Goal: Task Accomplishment & Management: Manage account settings

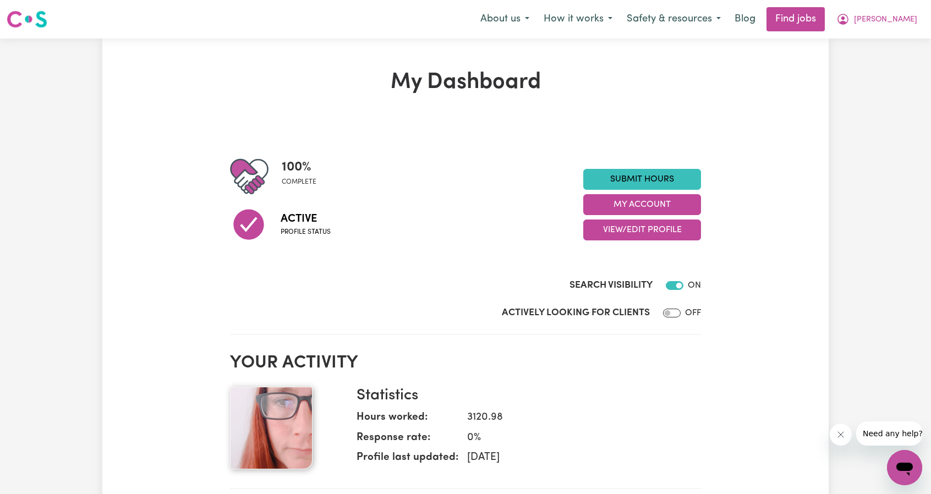
click at [895, 24] on span "[PERSON_NAME]" at bounding box center [885, 20] width 63 height 12
click at [883, 45] on link "My Account" at bounding box center [880, 42] width 87 height 21
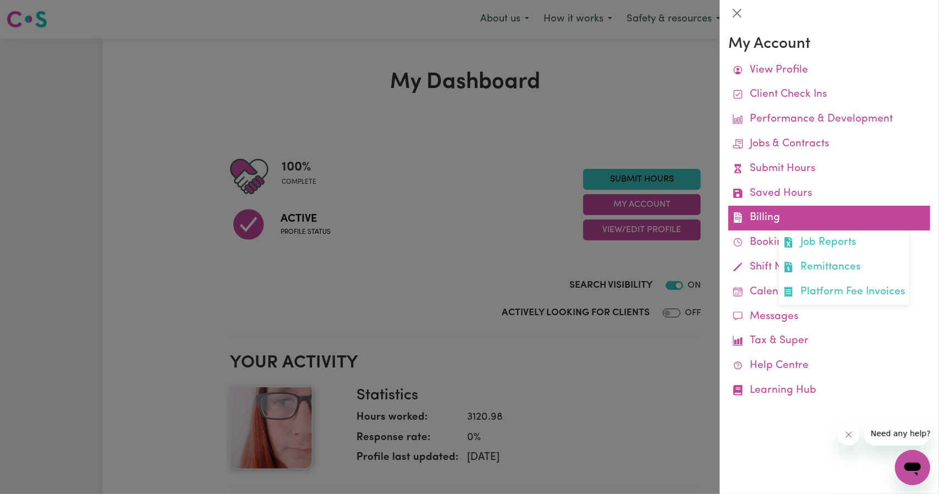
click at [770, 221] on link "Billing Job Reports Remittances Platform Fee Invoices" at bounding box center [829, 218] width 202 height 25
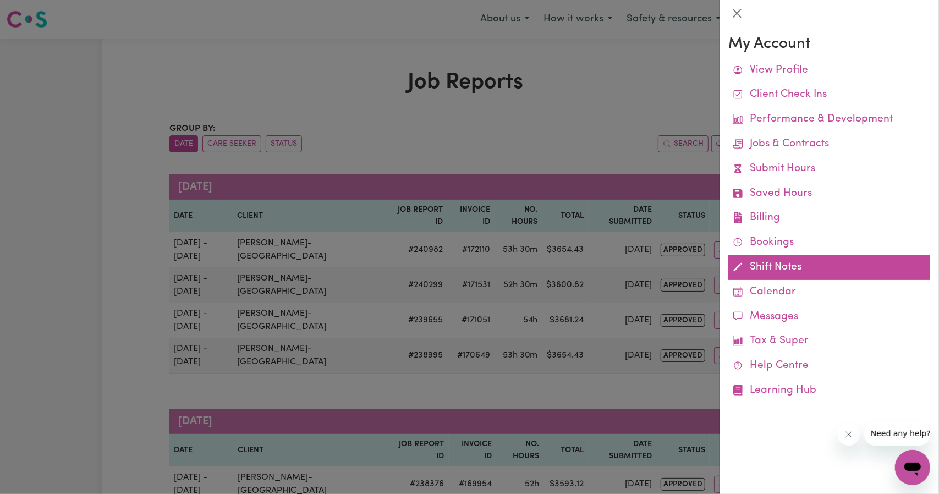
click at [763, 267] on link "Shift Notes" at bounding box center [829, 267] width 202 height 25
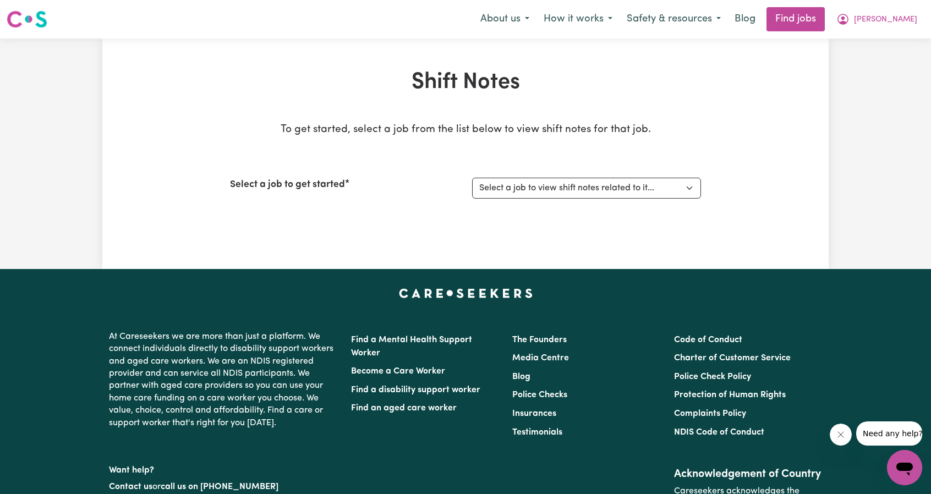
click at [479, 175] on div "Select a job to get started Select a job to view shift notes related to it... […" at bounding box center [465, 187] width 471 height 47
drag, startPoint x: 513, startPoint y: 187, endPoint x: 513, endPoint y: 194, distance: 7.2
click at [513, 187] on select "Select a job to view shift notes related to it... [[PERSON_NAME]-[GEOGRAPHIC_DA…" at bounding box center [586, 188] width 229 height 21
select select "12085"
click at [472, 178] on select "Select a job to view shift notes related to it... [[PERSON_NAME]-[GEOGRAPHIC_DA…" at bounding box center [586, 188] width 229 height 21
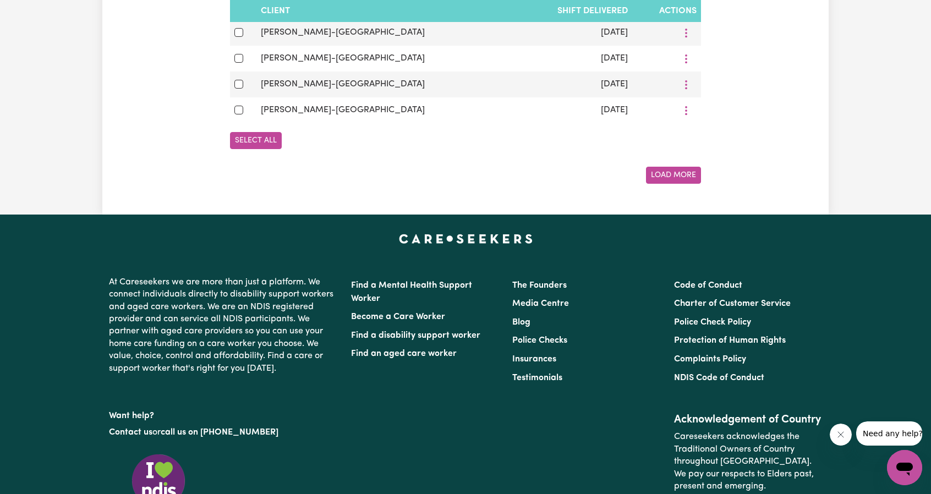
scroll to position [843, 0]
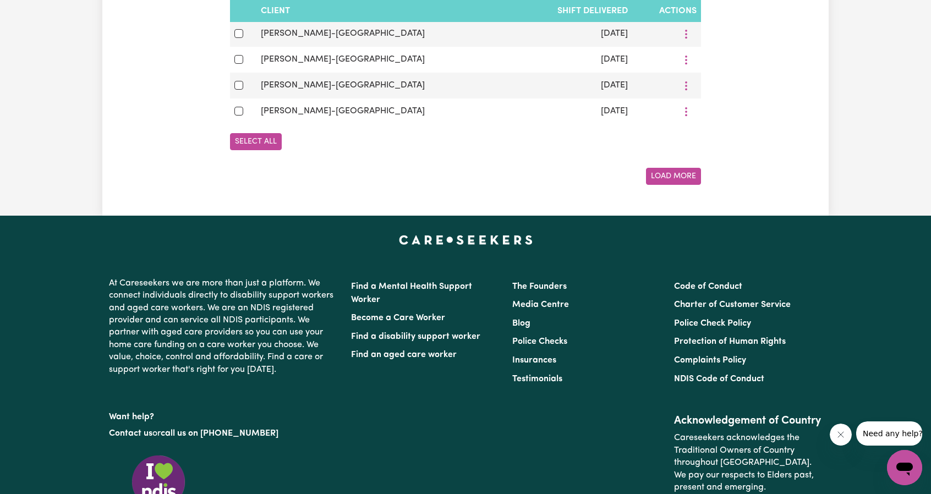
click at [249, 140] on button "Select All" at bounding box center [256, 141] width 52 height 17
checkbox input "true"
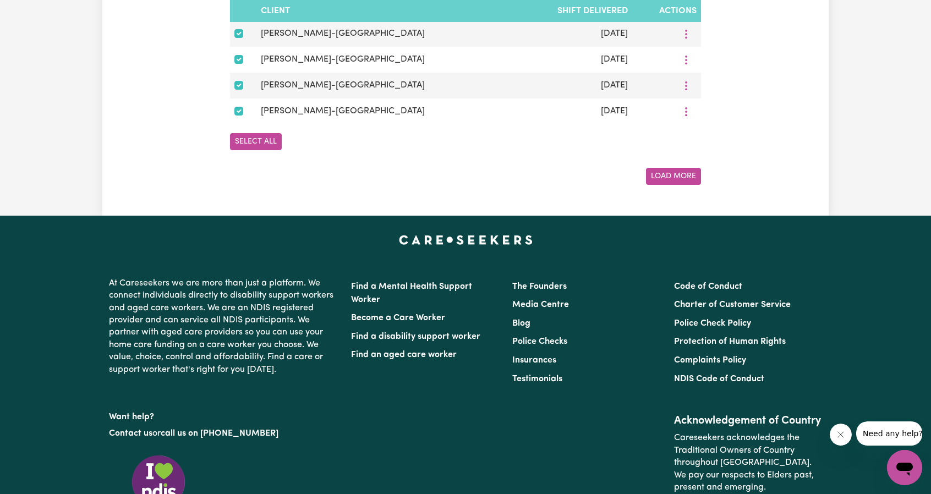
checkbox input "true"
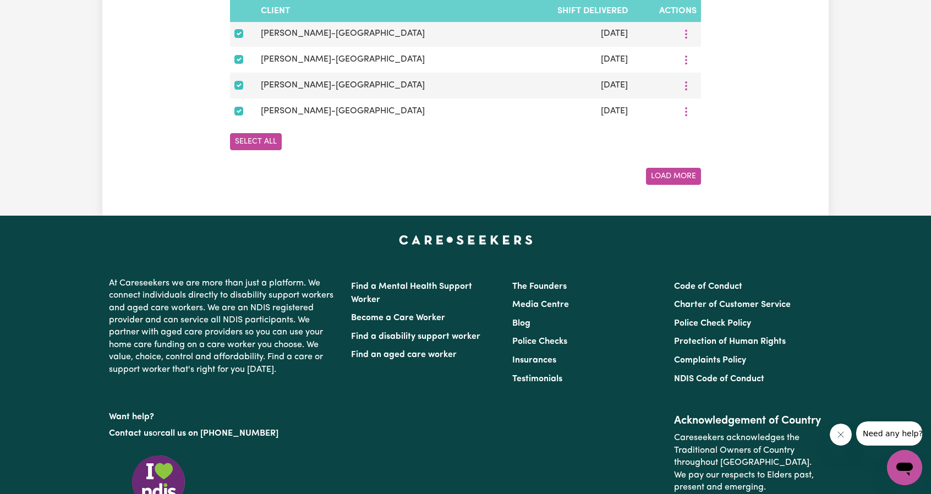
checkbox input "true"
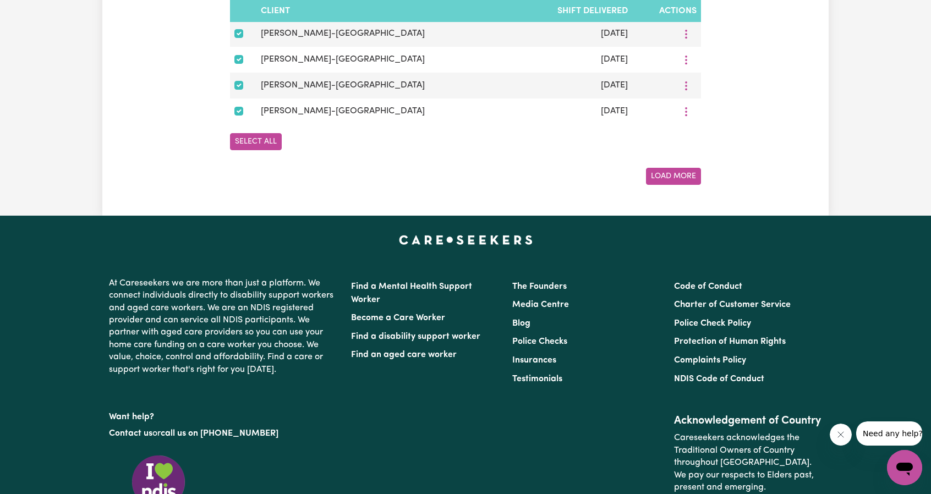
checkbox input "true"
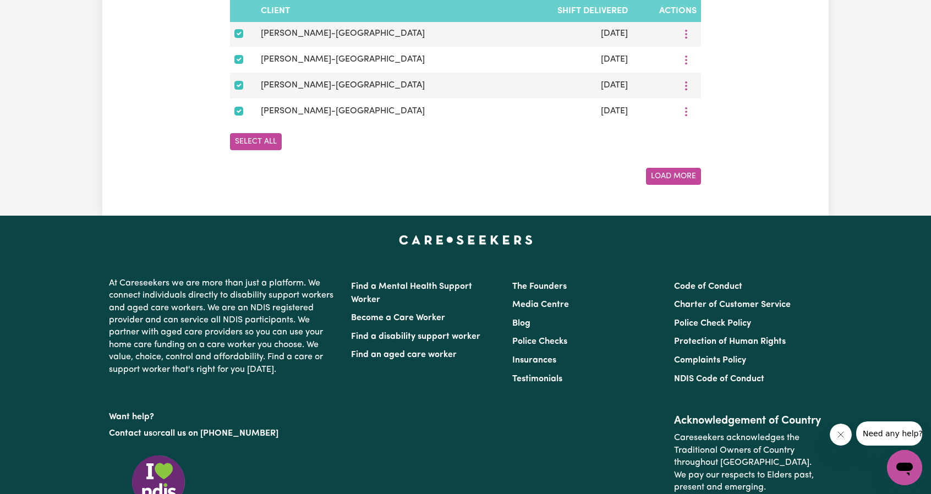
checkbox input "true"
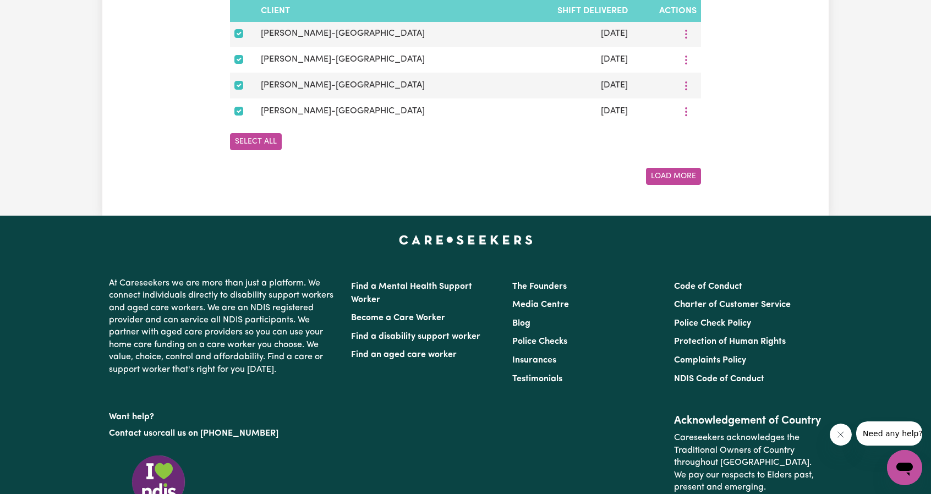
checkbox input "true"
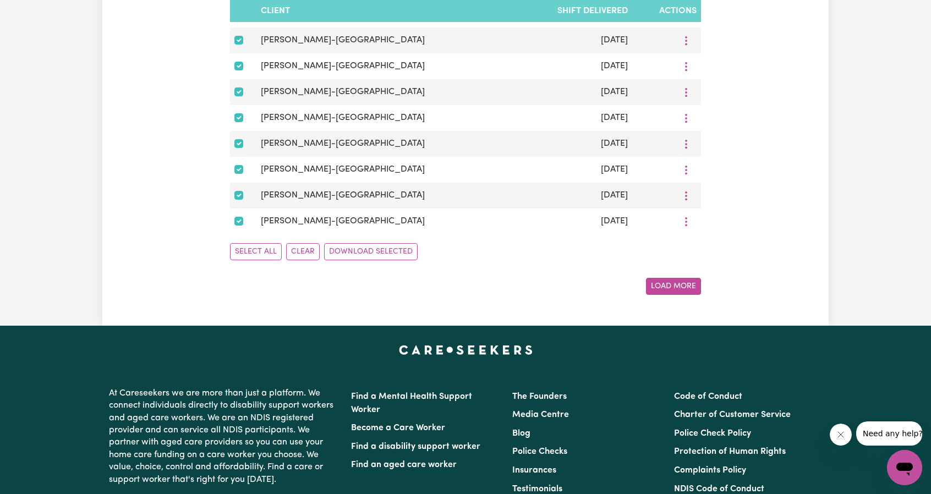
click at [668, 294] on button "Load More" at bounding box center [673, 286] width 55 height 17
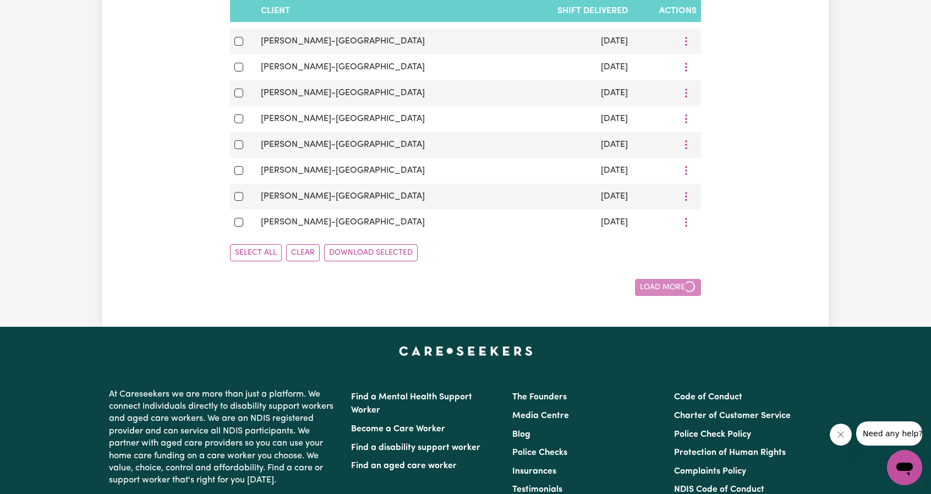
checkbox input "false"
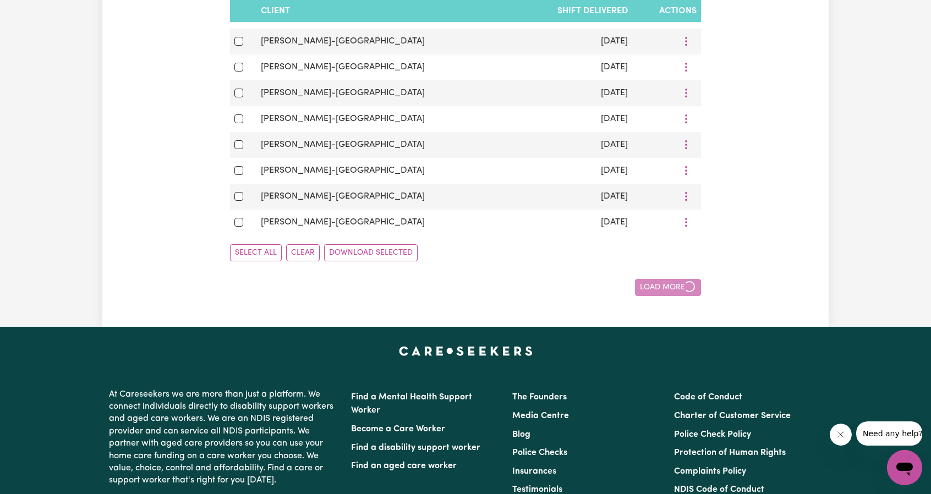
checkbox input "false"
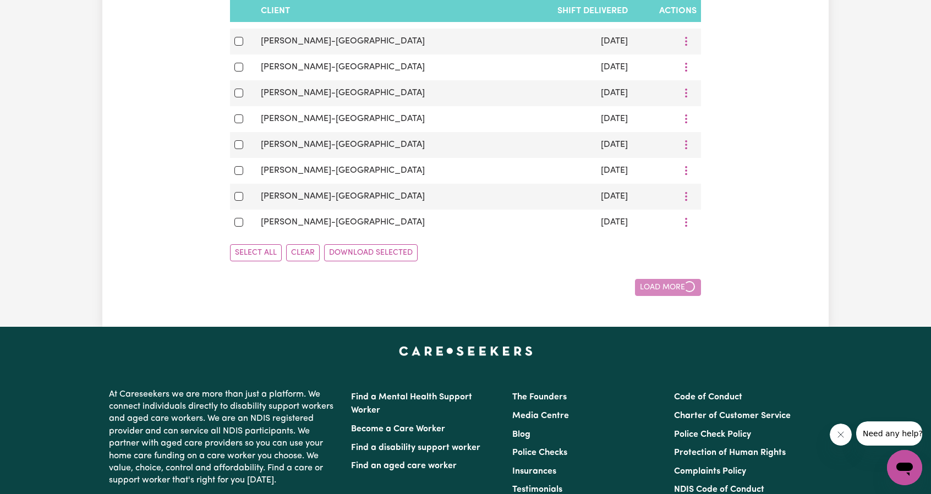
checkbox input "false"
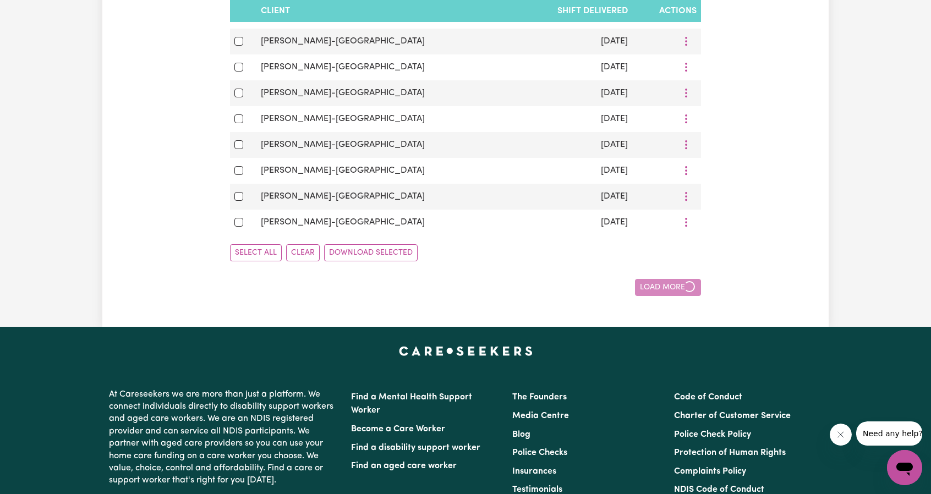
checkbox input "false"
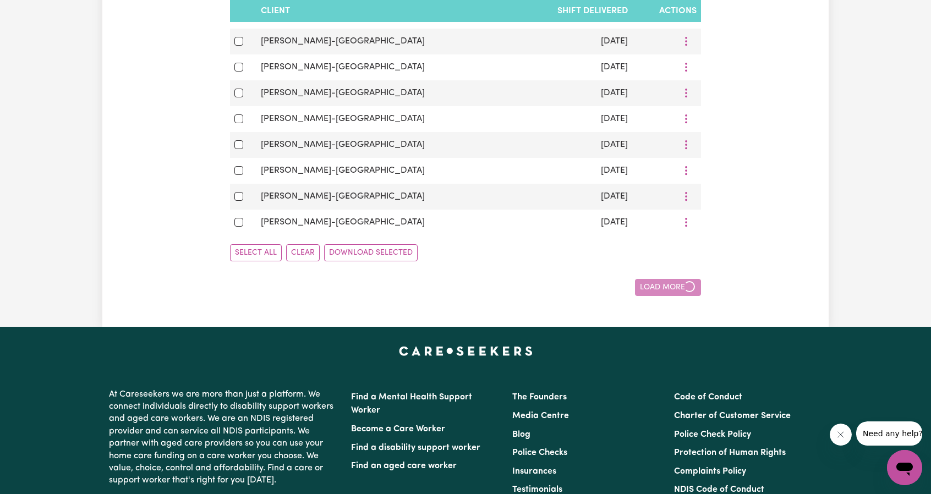
checkbox input "false"
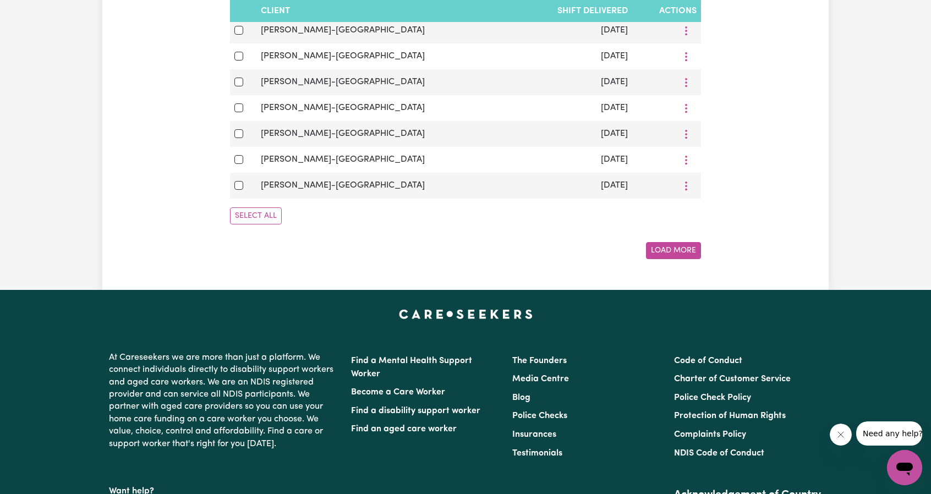
scroll to position [1384, 0]
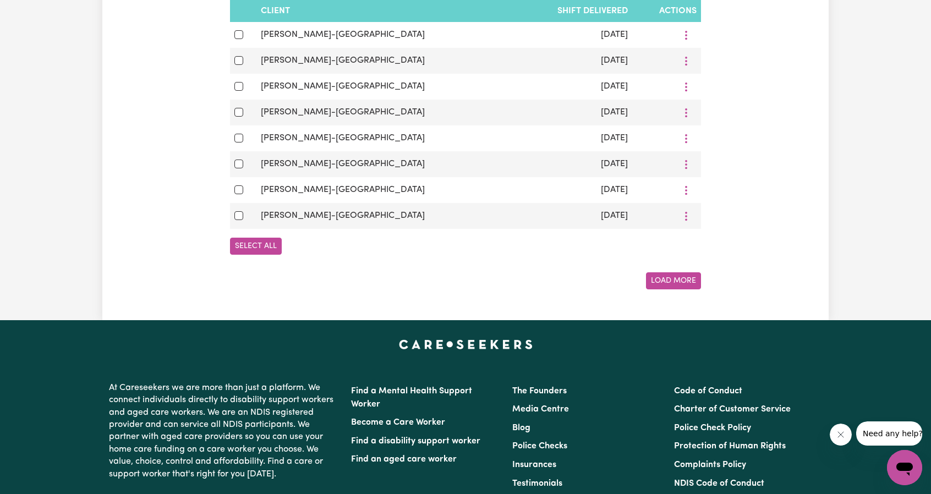
click at [267, 255] on button "Select All" at bounding box center [256, 246] width 52 height 17
checkbox input "true"
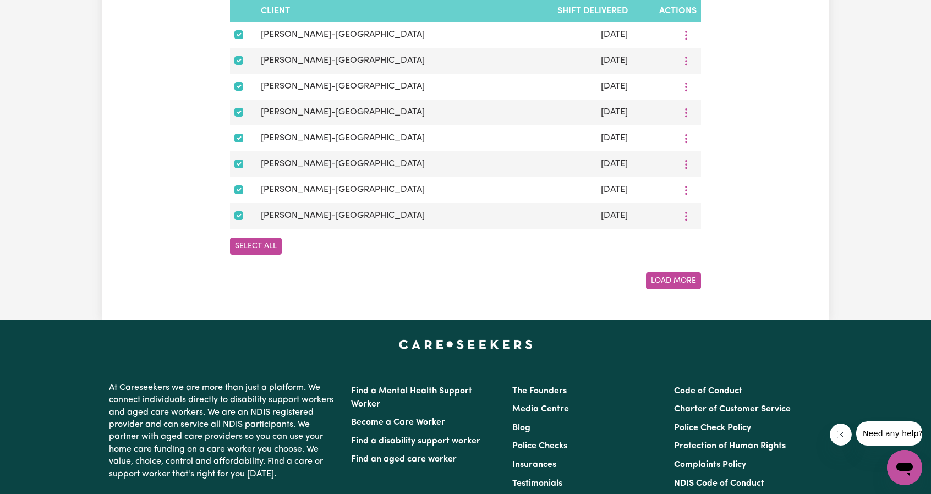
checkbox input "true"
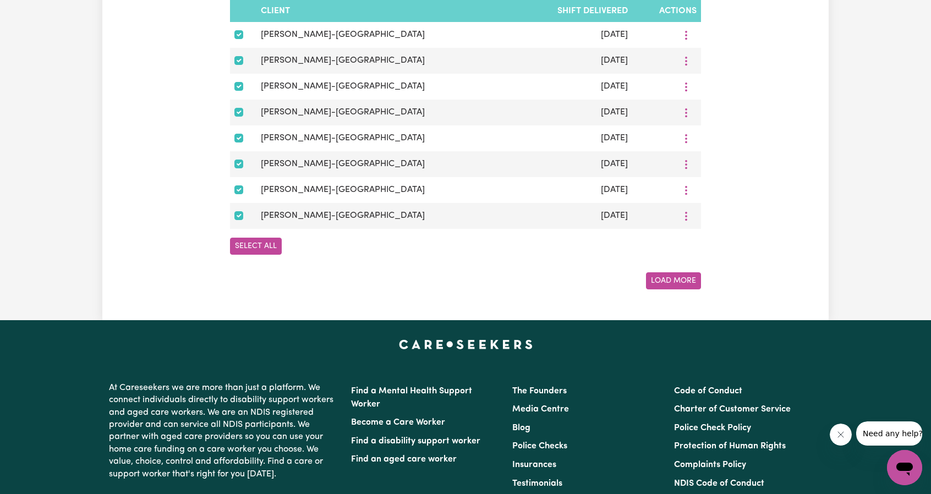
checkbox input "true"
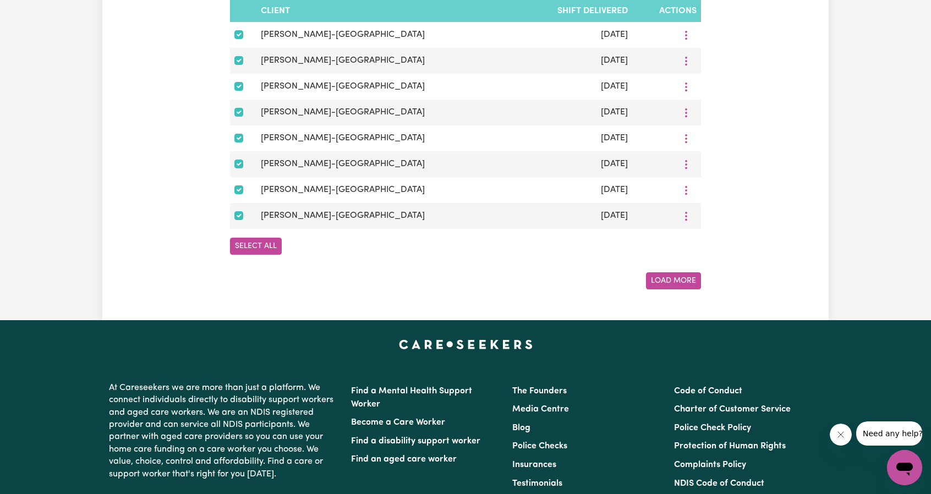
checkbox input "true"
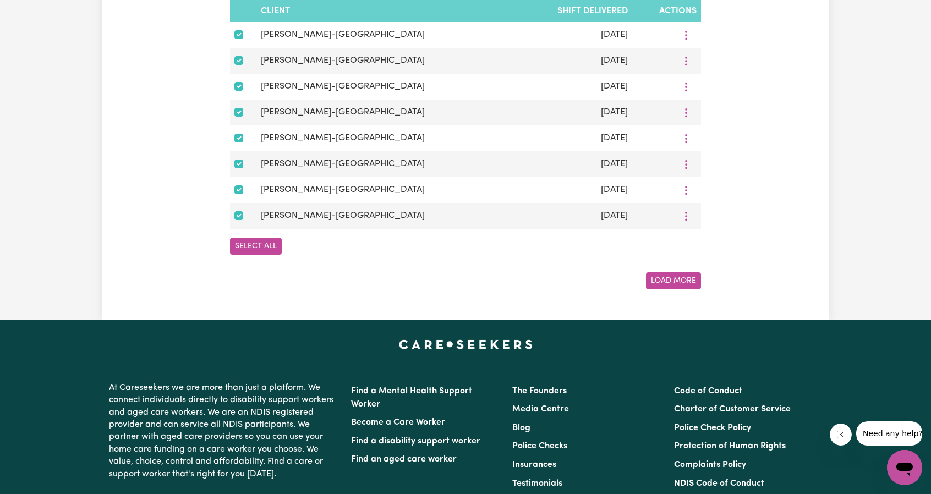
checkbox input "true"
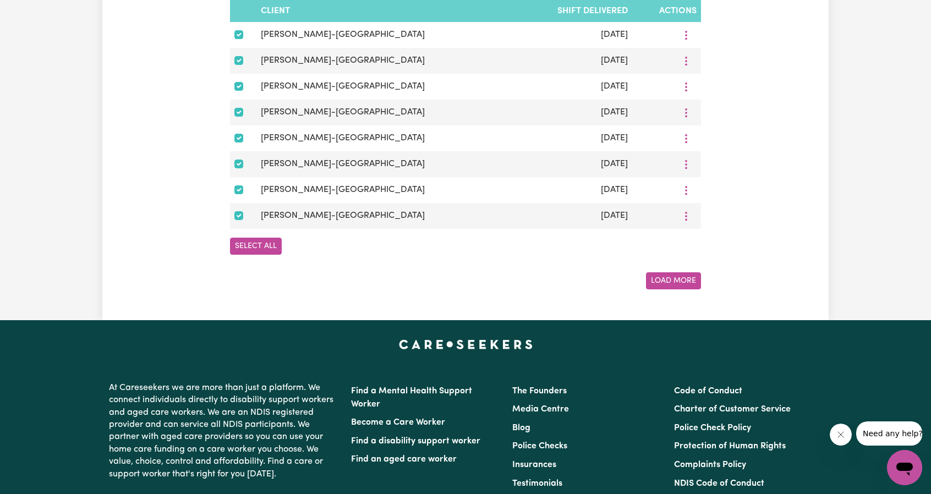
checkbox input "true"
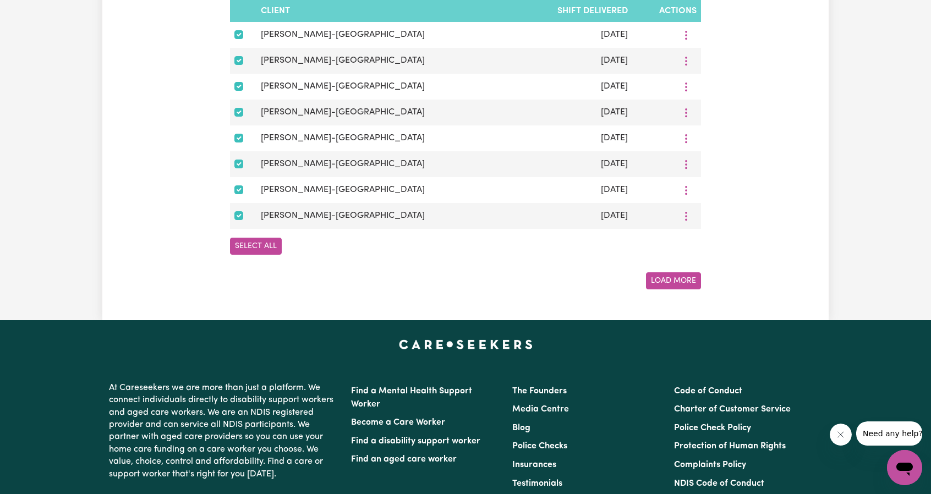
checkbox input "true"
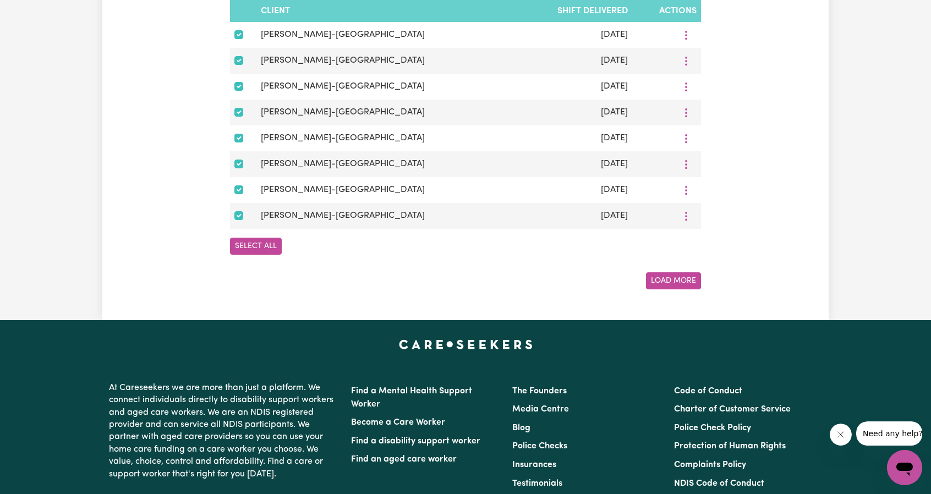
checkbox input "true"
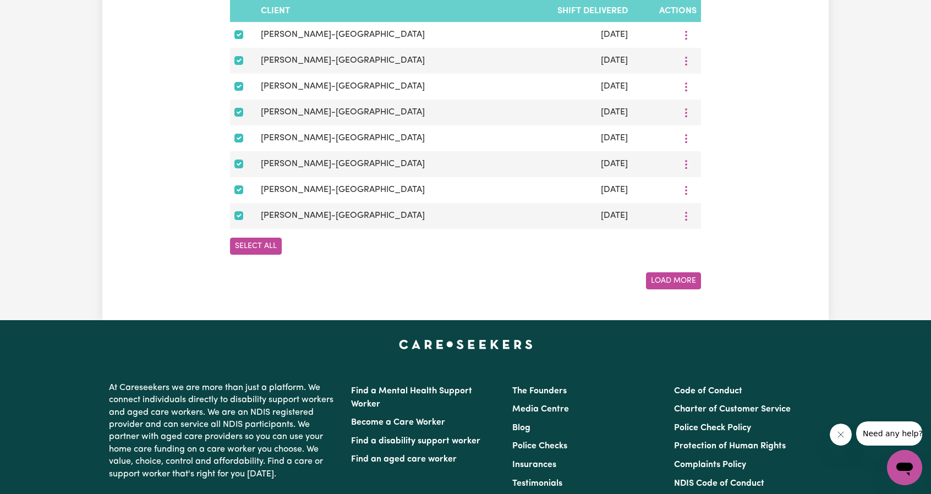
checkbox input "true"
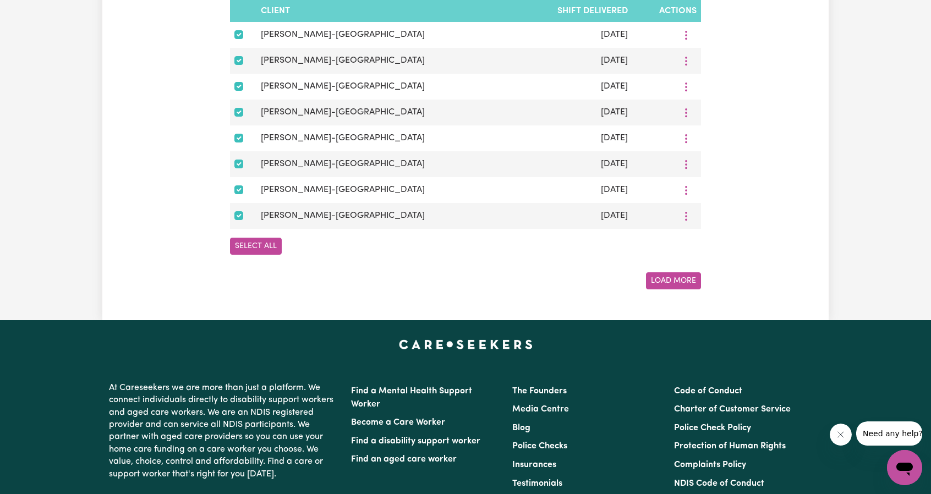
checkbox input "true"
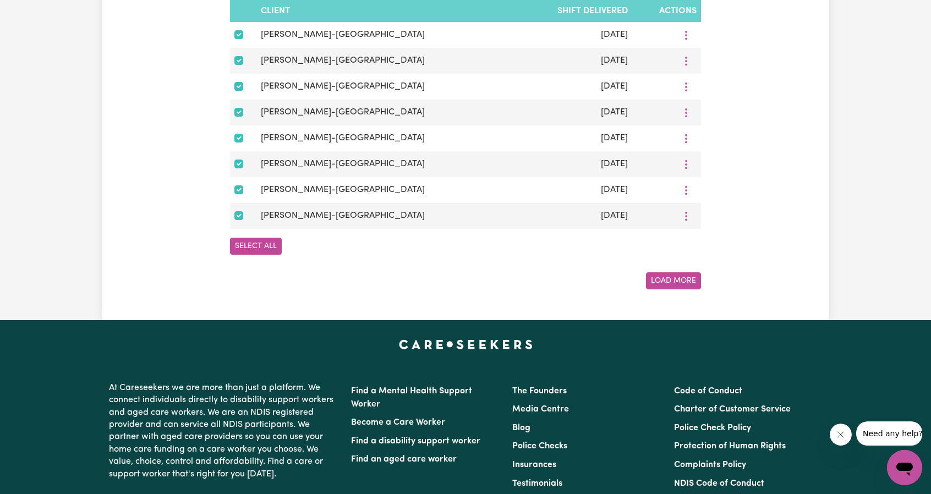
checkbox input "true"
click at [633, 262] on div "Select All Clear Download Selected" at bounding box center [465, 246] width 471 height 35
click at [668, 284] on button "Load More" at bounding box center [673, 280] width 55 height 17
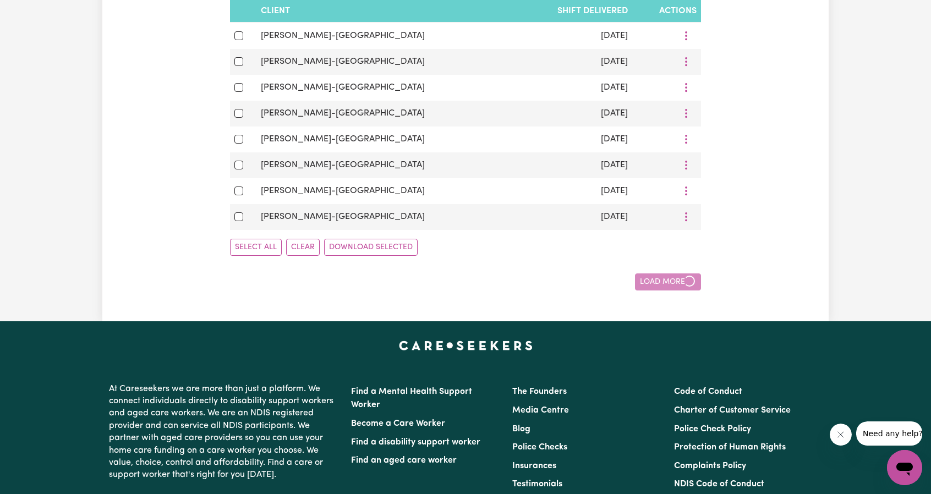
checkbox input "false"
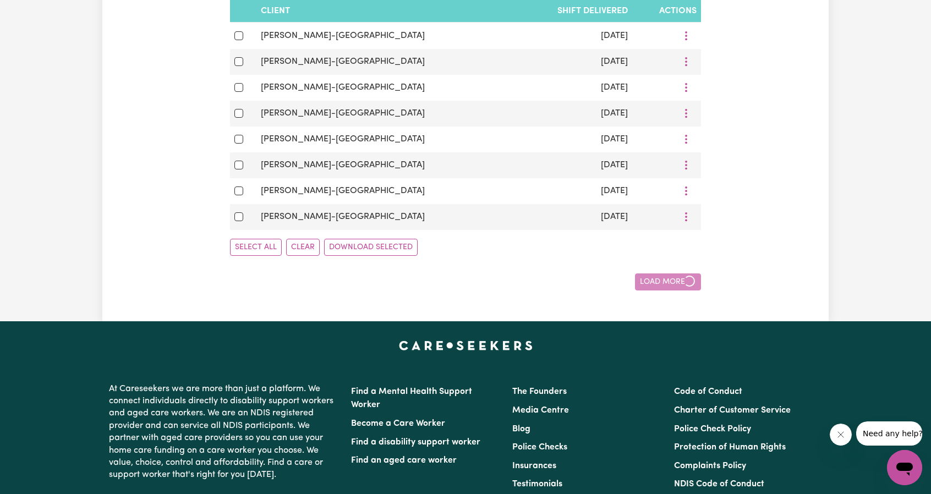
checkbox input "false"
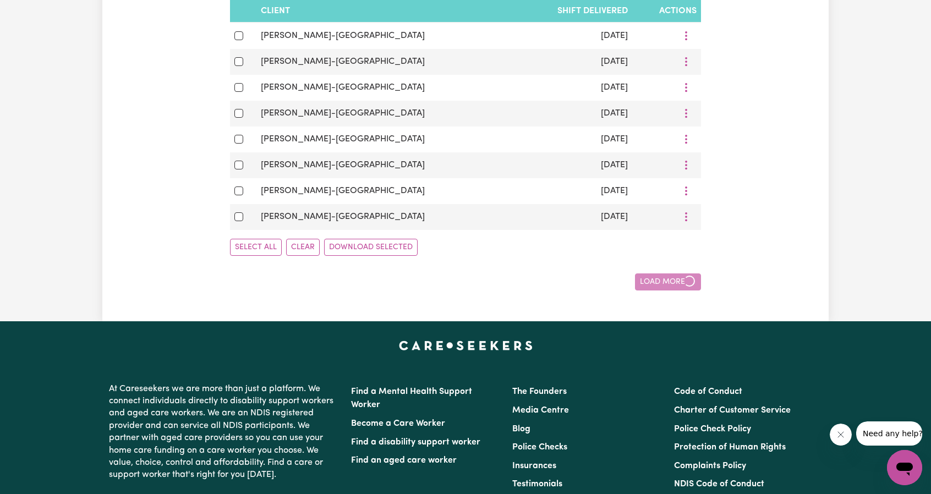
checkbox input "false"
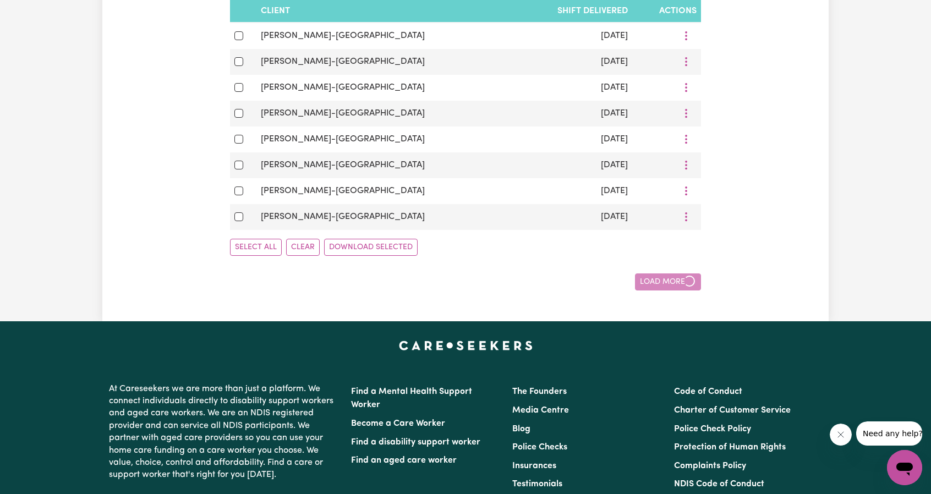
checkbox input "false"
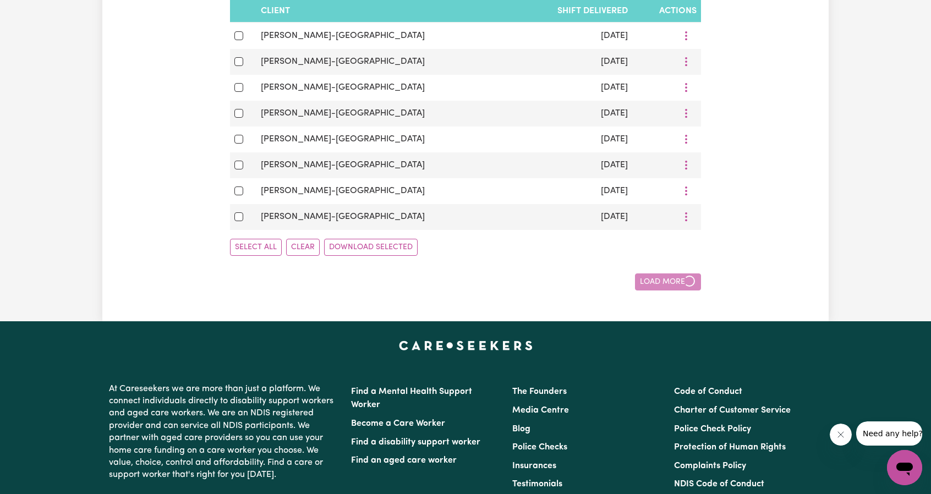
checkbox input "false"
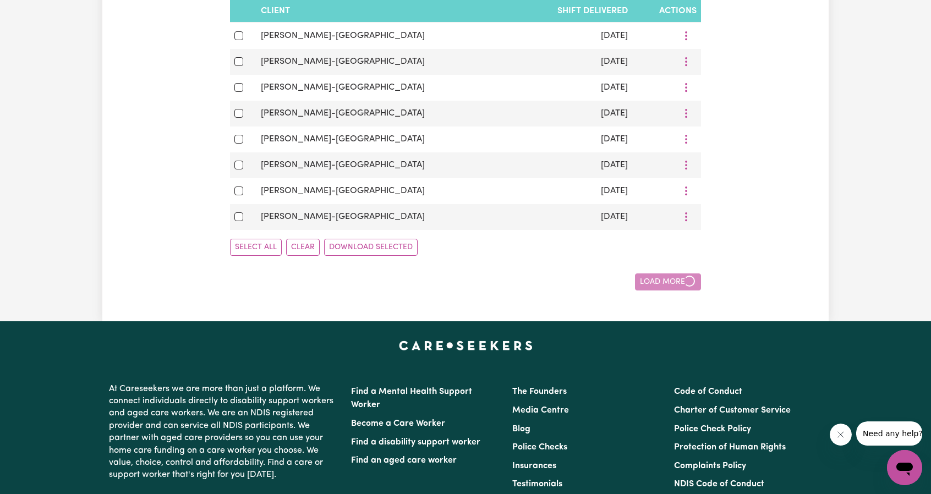
checkbox input "false"
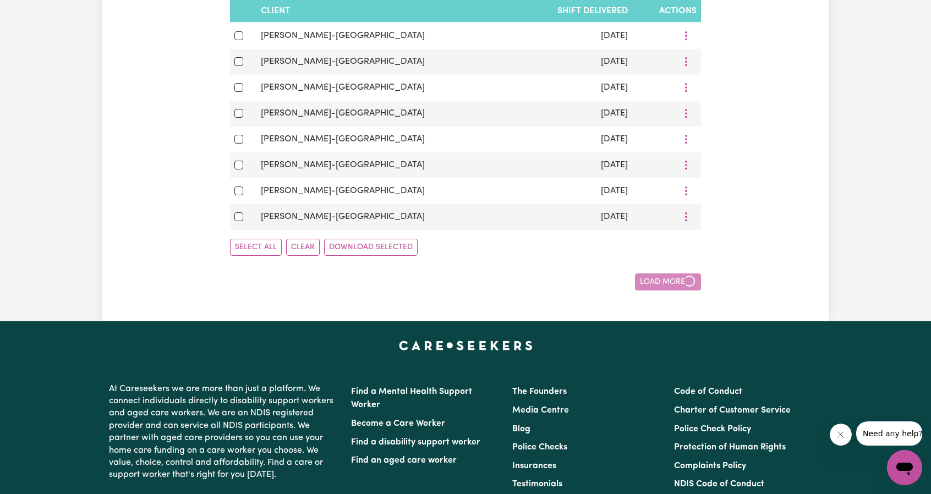
checkbox input "false"
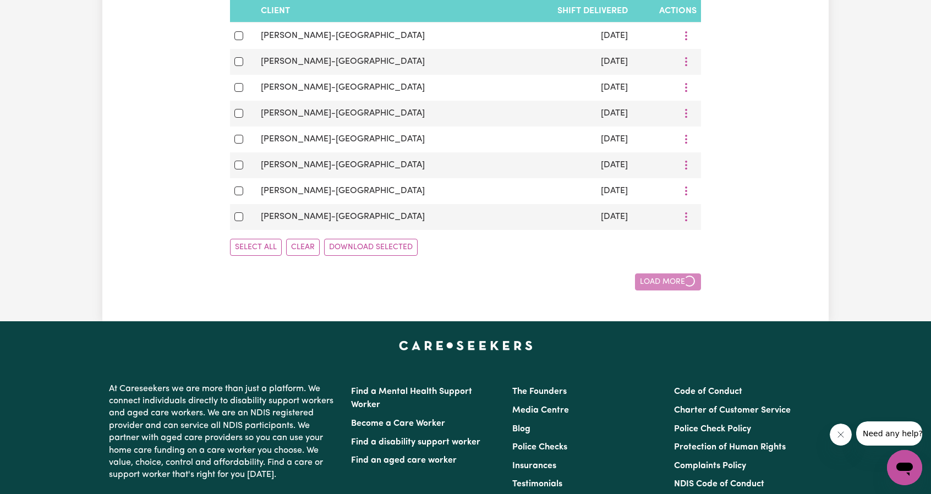
checkbox input "false"
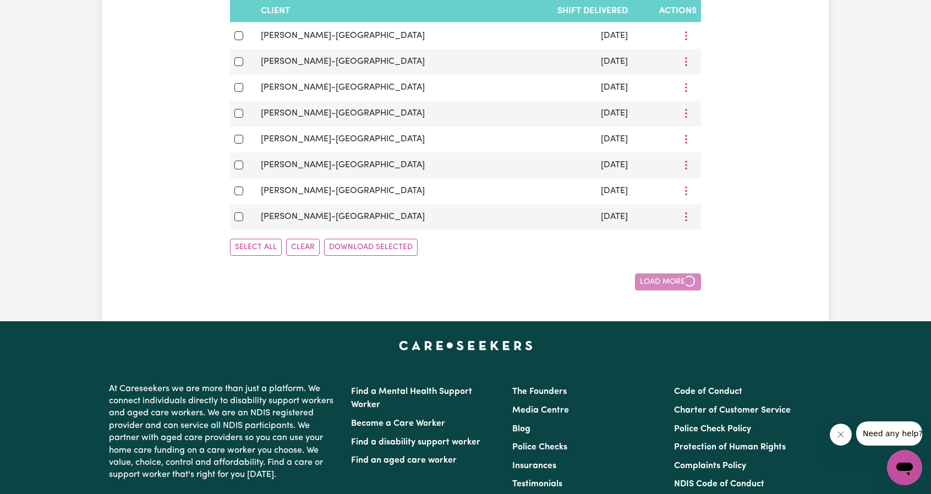
checkbox input "false"
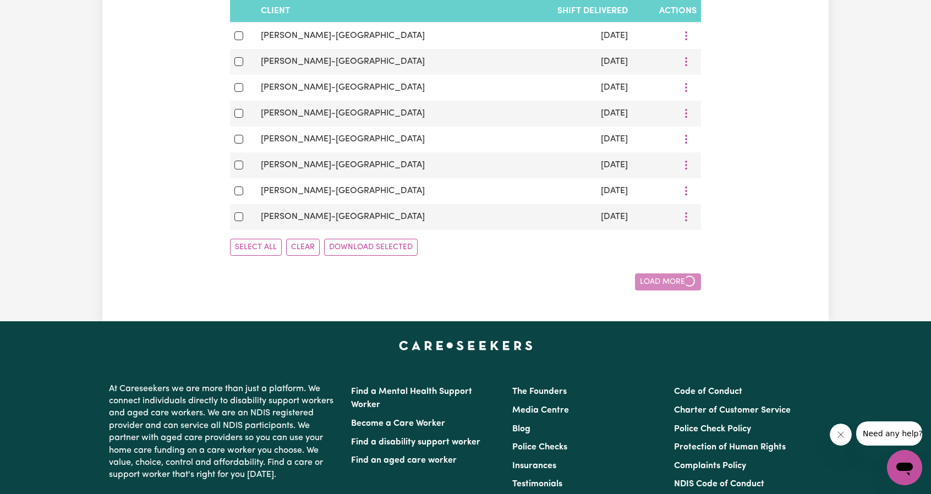
checkbox input "false"
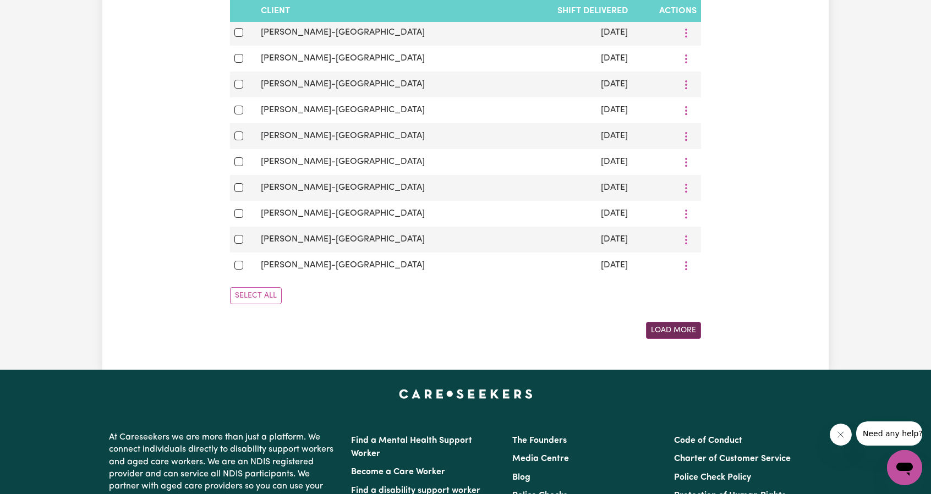
click at [677, 339] on button "Load More" at bounding box center [673, 330] width 55 height 17
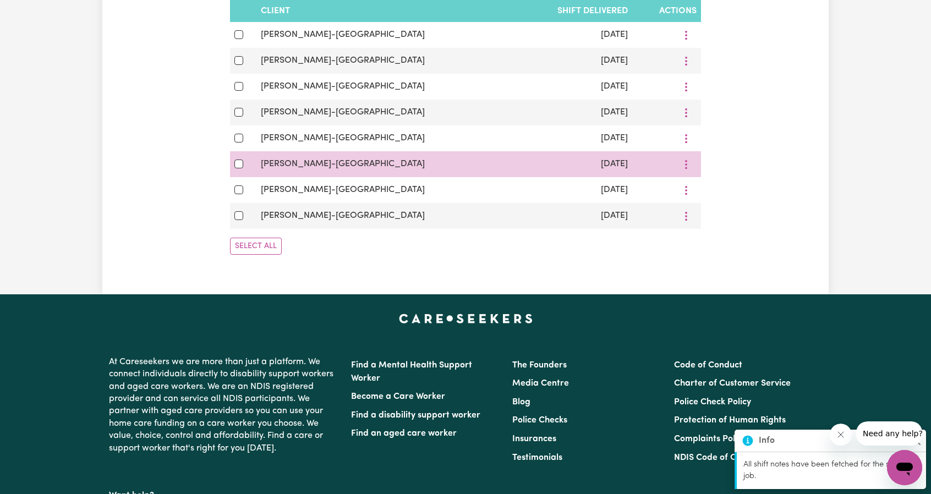
scroll to position [2188, 0]
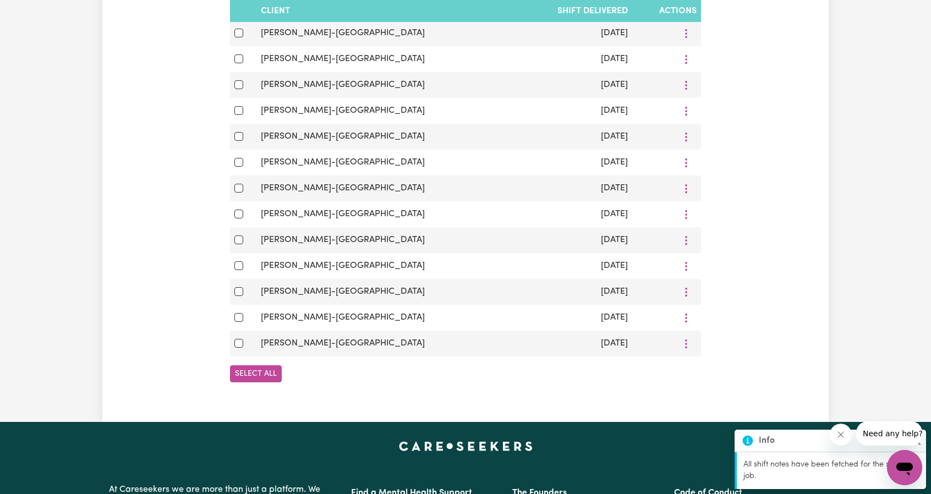
click at [258, 382] on button "Select All" at bounding box center [256, 373] width 52 height 17
checkbox input "true"
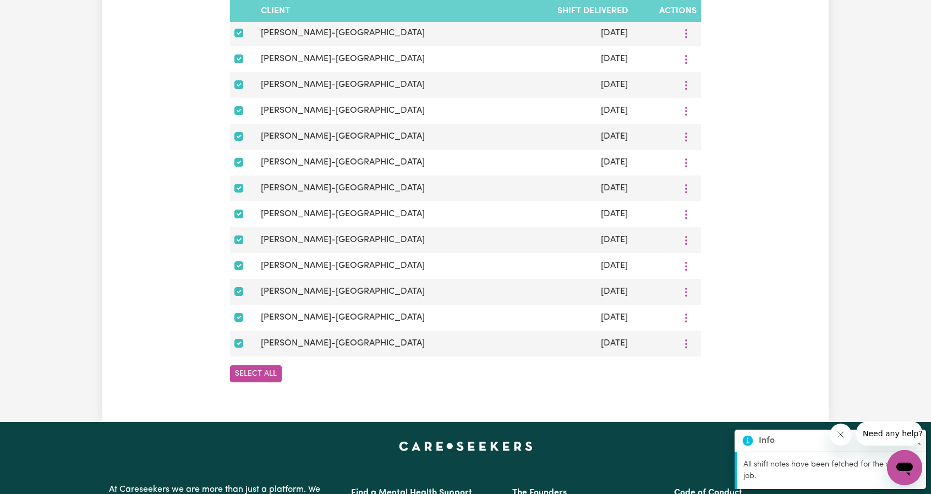
checkbox input "true"
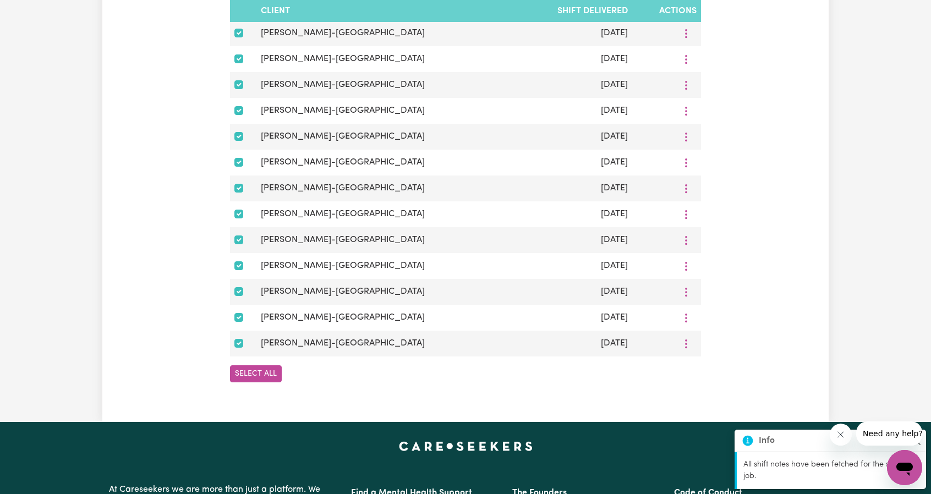
checkbox input "true"
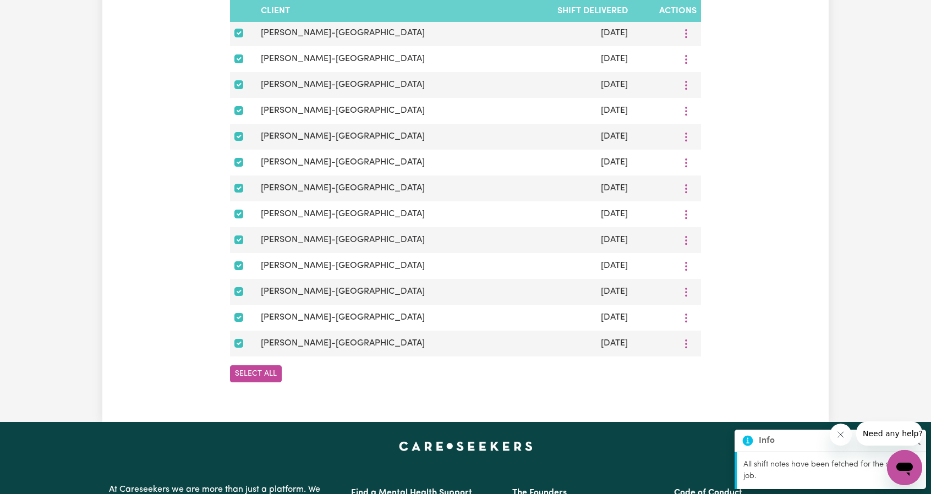
checkbox input "true"
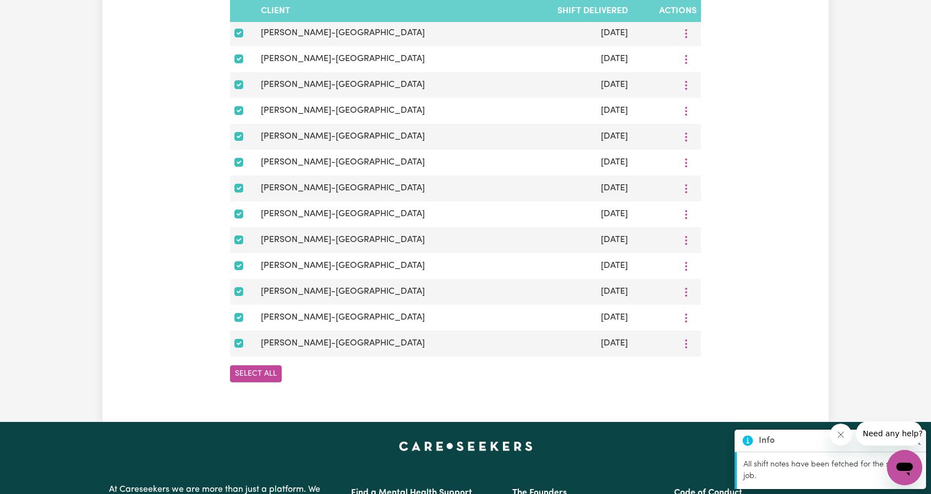
checkbox input "true"
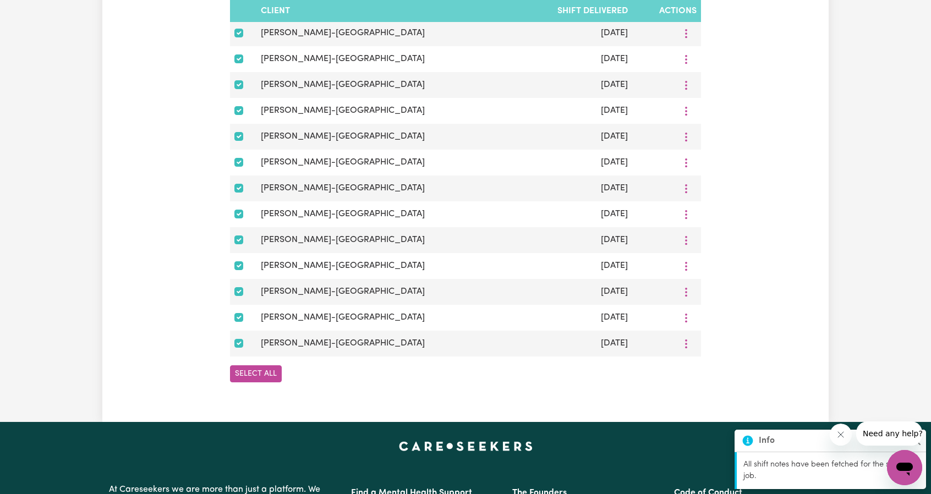
checkbox input "true"
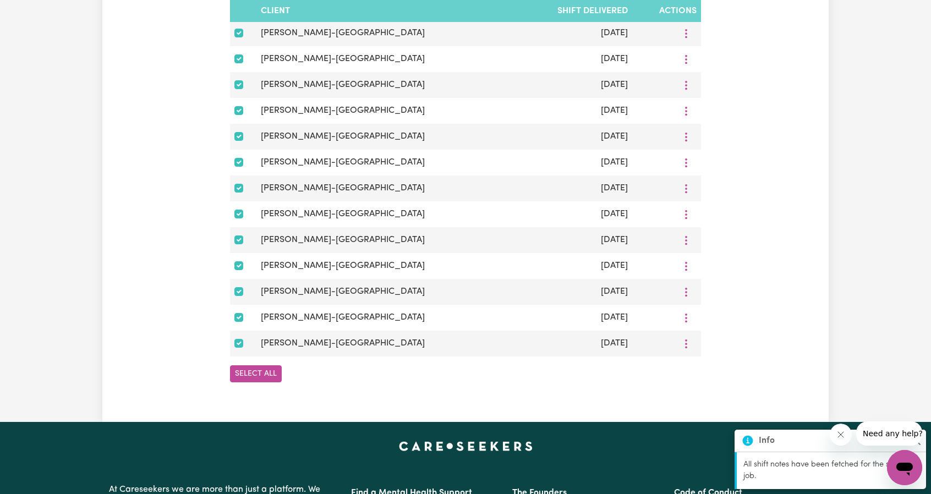
checkbox input "true"
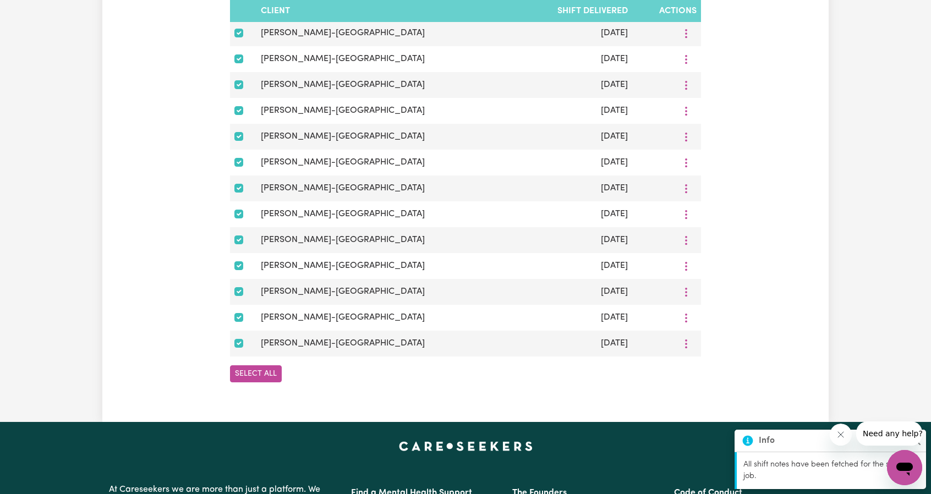
checkbox input "true"
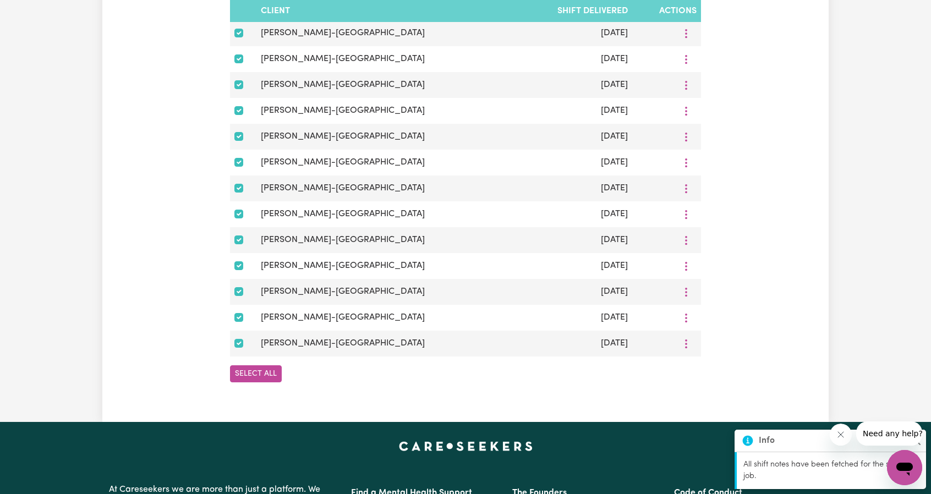
checkbox input "true"
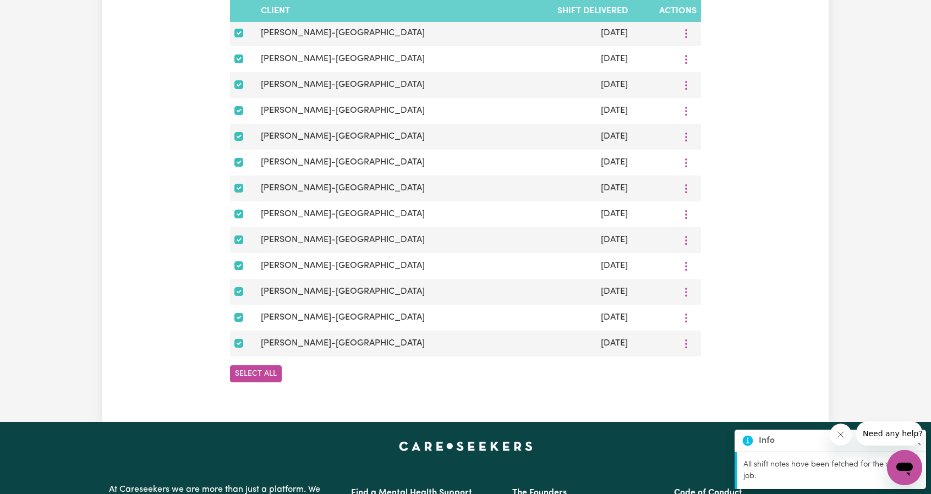
checkbox input "true"
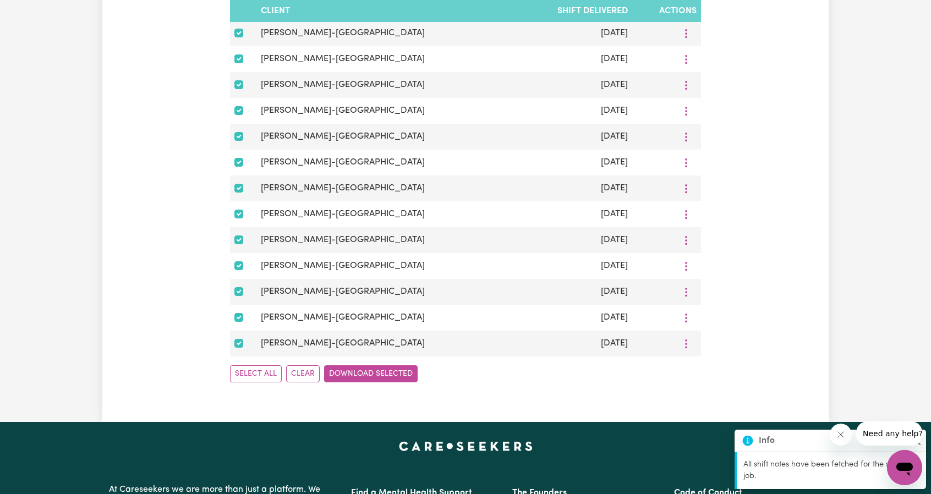
click at [364, 382] on button "Download Selected" at bounding box center [371, 373] width 94 height 17
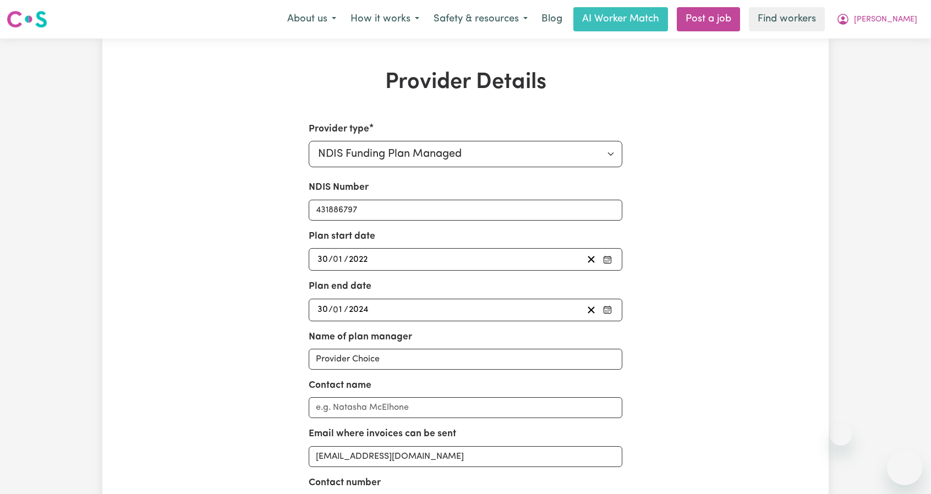
select select "NDIS_FUNDING_PLAN_MANAGED"
